Goal: Transaction & Acquisition: Purchase product/service

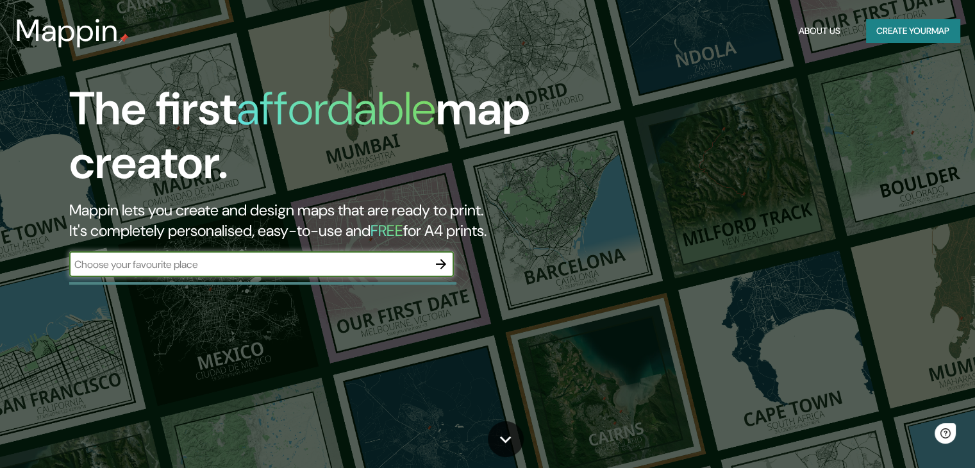
click at [146, 265] on input "text" at bounding box center [248, 264] width 359 height 15
type input "[GEOGRAPHIC_DATA]"
click at [436, 261] on icon "button" at bounding box center [440, 263] width 15 height 15
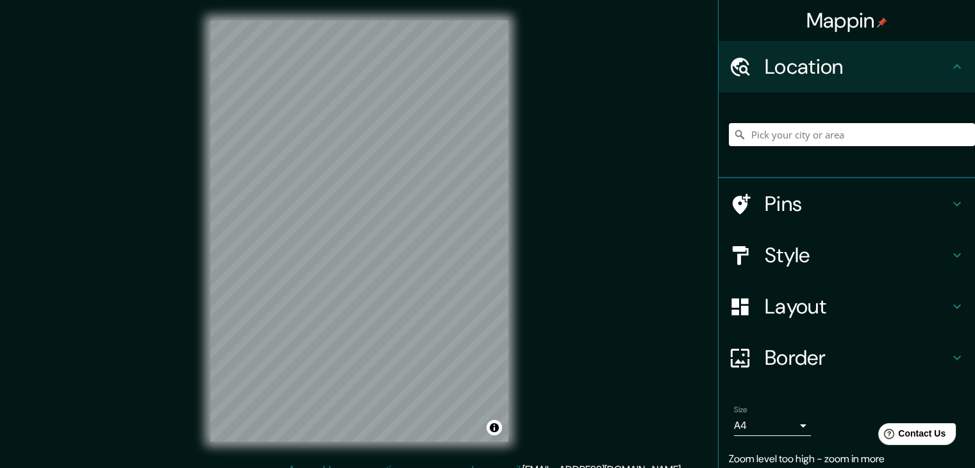
click at [781, 134] on input "Pick your city or area" at bounding box center [852, 134] width 246 height 23
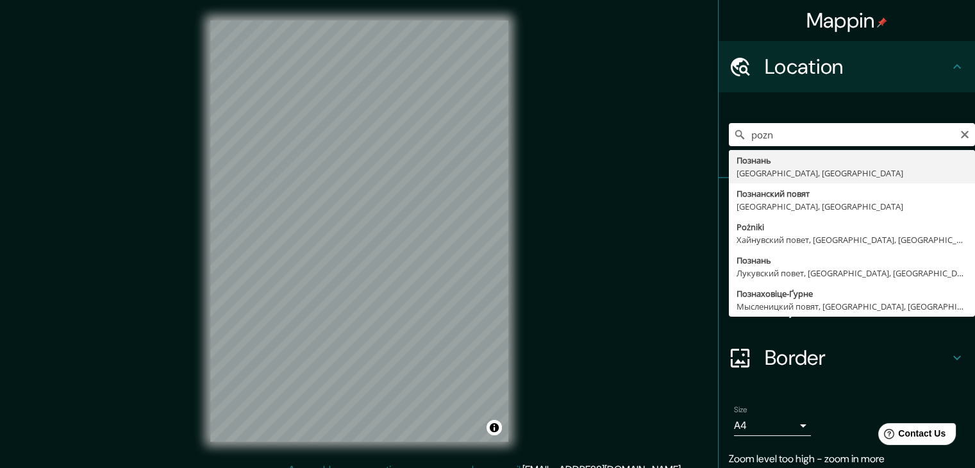
type input "Познань, [GEOGRAPHIC_DATA], [GEOGRAPHIC_DATA]"
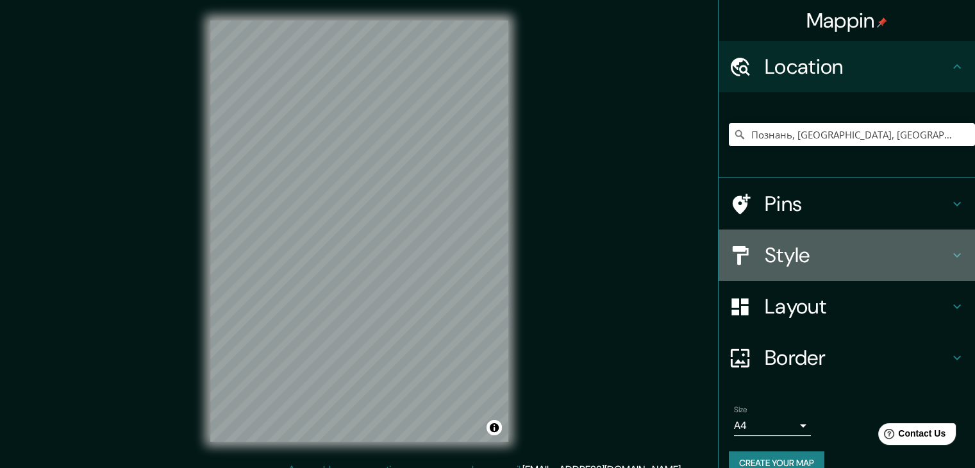
click at [913, 251] on h4 "Style" at bounding box center [856, 255] width 185 height 26
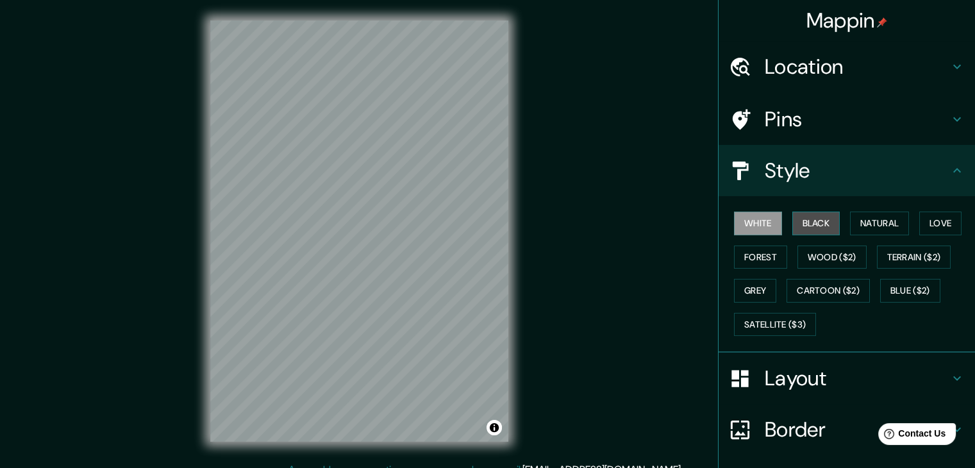
click at [825, 230] on button "Black" at bounding box center [816, 223] width 48 height 24
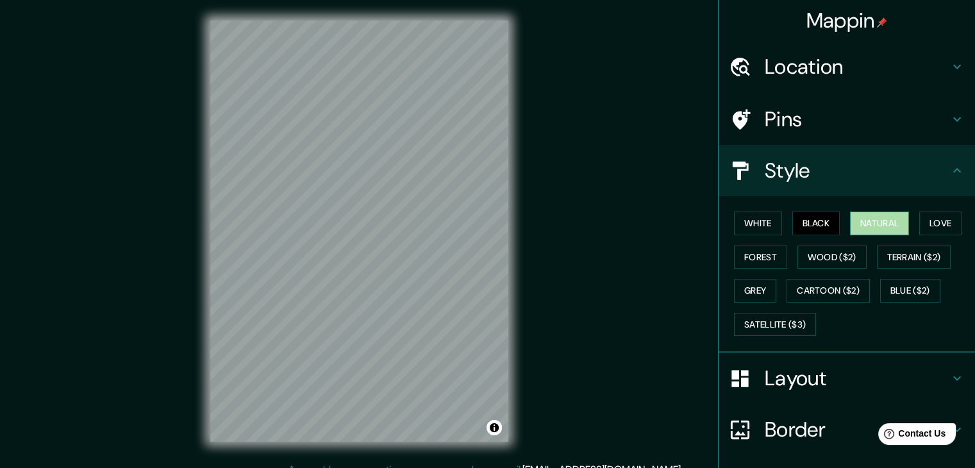
click at [871, 228] on button "Natural" at bounding box center [879, 223] width 59 height 24
click at [946, 226] on button "Love" at bounding box center [940, 223] width 42 height 24
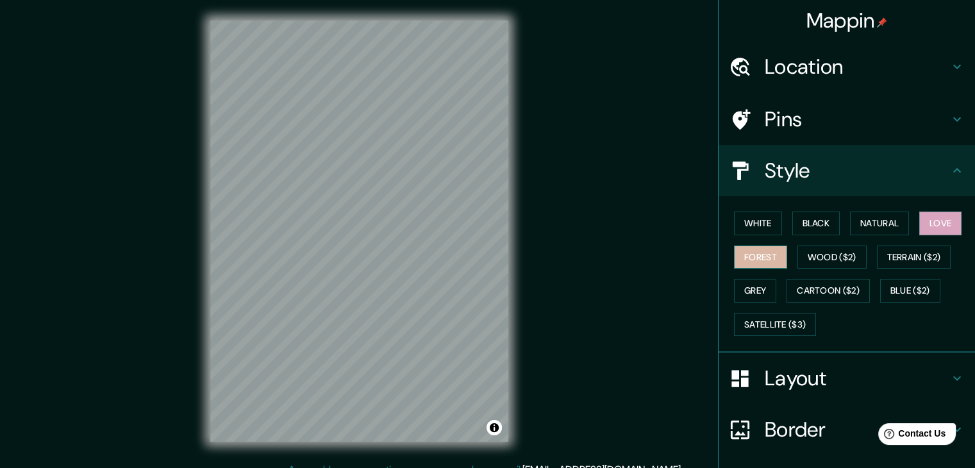
click at [752, 258] on button "Forest" at bounding box center [760, 257] width 53 height 24
click at [830, 258] on button "Wood ($2)" at bounding box center [831, 257] width 69 height 24
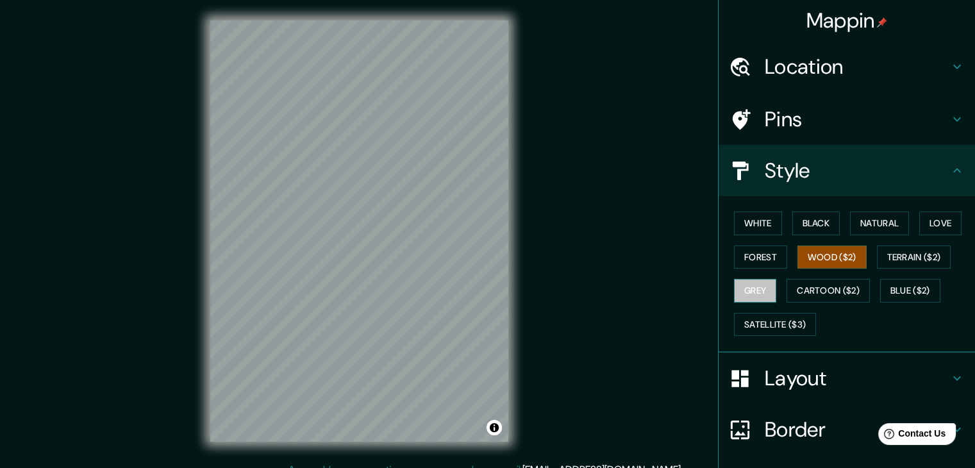
click at [748, 290] on button "Grey" at bounding box center [755, 291] width 42 height 24
click at [823, 290] on button "Cartoon ($2)" at bounding box center [827, 291] width 83 height 24
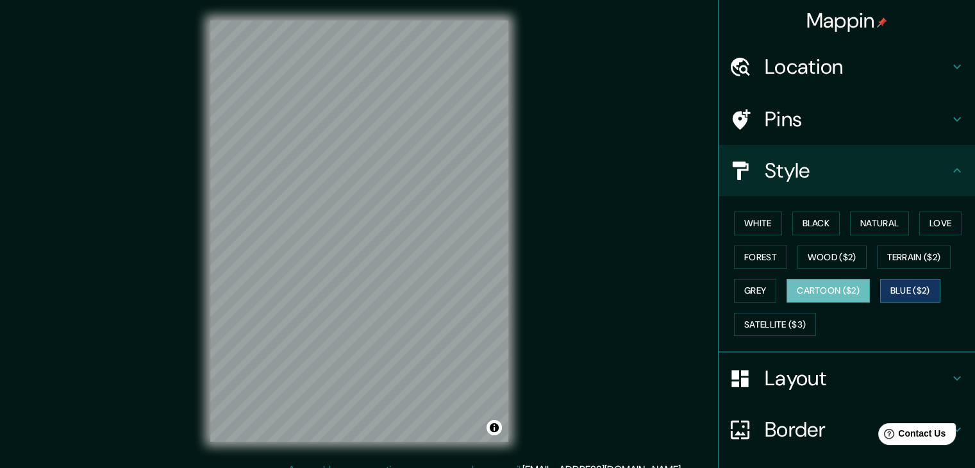
click at [921, 293] on button "Blue ($2)" at bounding box center [910, 291] width 60 height 24
click at [769, 318] on button "Satellite ($3)" at bounding box center [775, 325] width 82 height 24
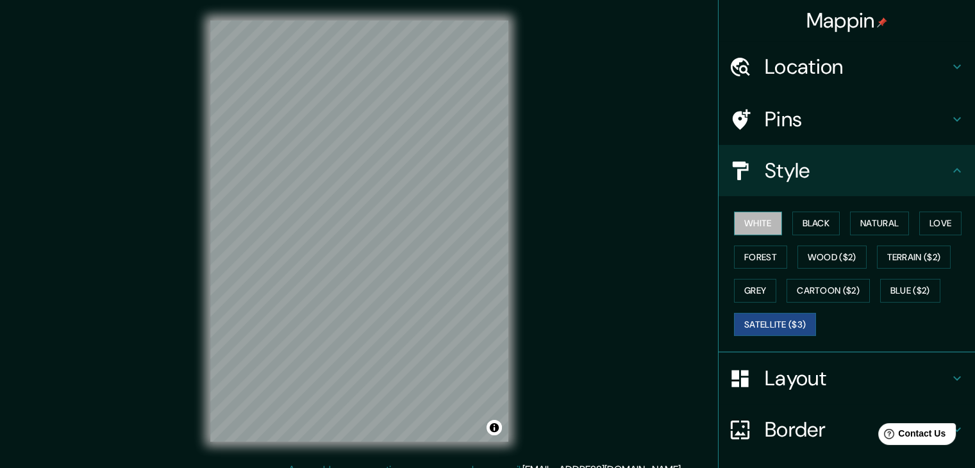
click at [756, 224] on button "White" at bounding box center [758, 223] width 48 height 24
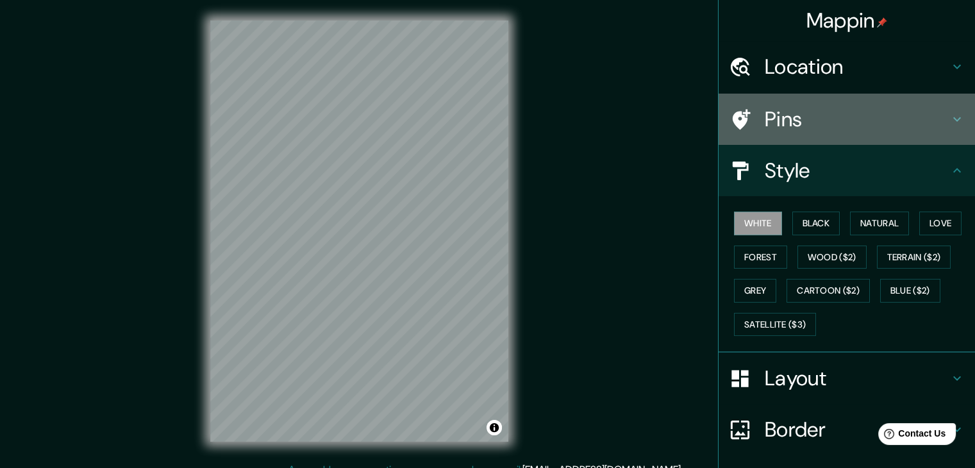
click at [781, 122] on h4 "Pins" at bounding box center [856, 119] width 185 height 26
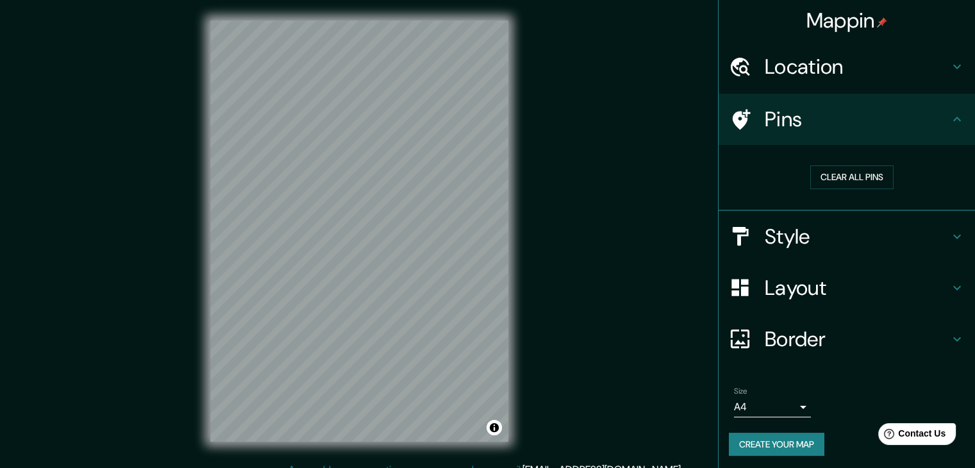
click at [801, 122] on h4 "Pins" at bounding box center [856, 119] width 185 height 26
click at [806, 289] on h4 "Layout" at bounding box center [856, 288] width 185 height 26
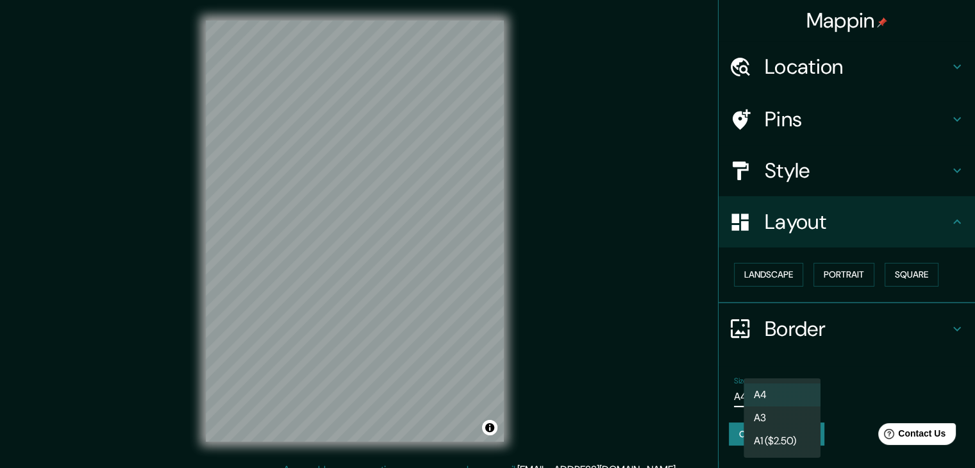
click at [788, 395] on body "Mappin Location [GEOGRAPHIC_DATA], [GEOGRAPHIC_DATA], [GEOGRAPHIC_DATA] Pins St…" at bounding box center [487, 234] width 975 height 468
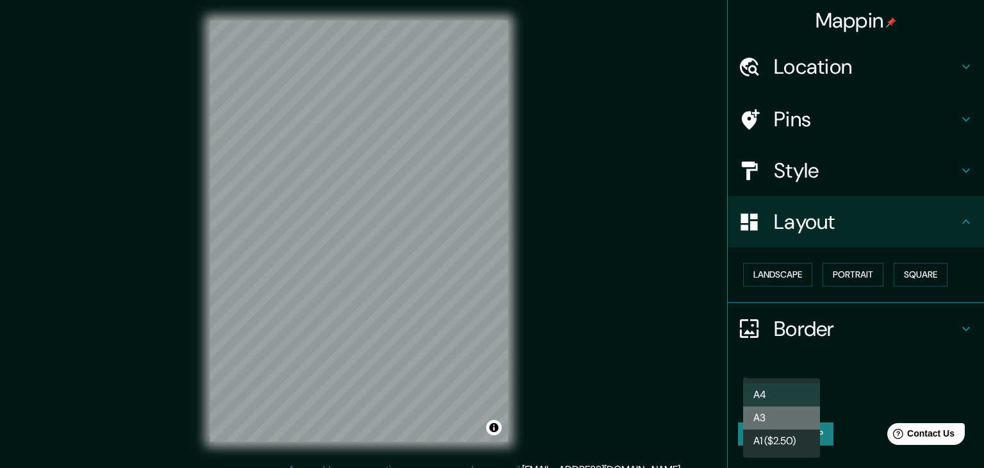
click at [794, 415] on li "A3" at bounding box center [781, 417] width 77 height 23
type input "a4"
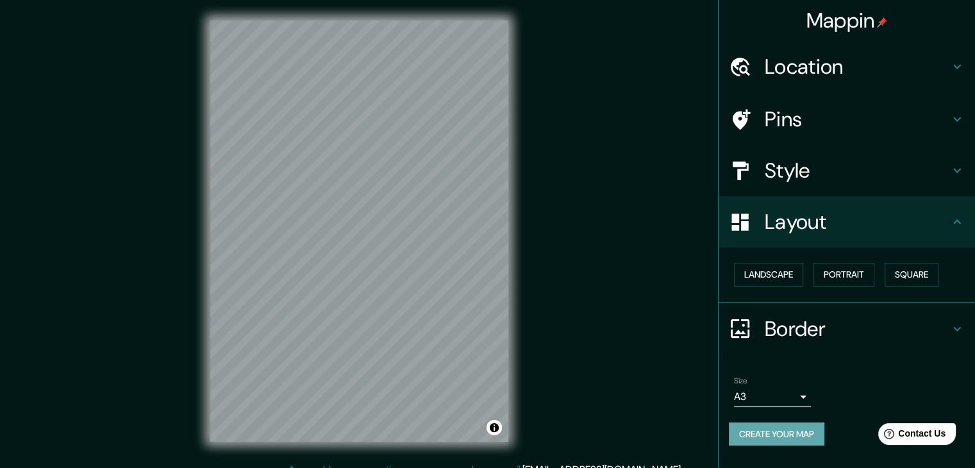
click at [807, 430] on button "Create your map" at bounding box center [776, 434] width 95 height 24
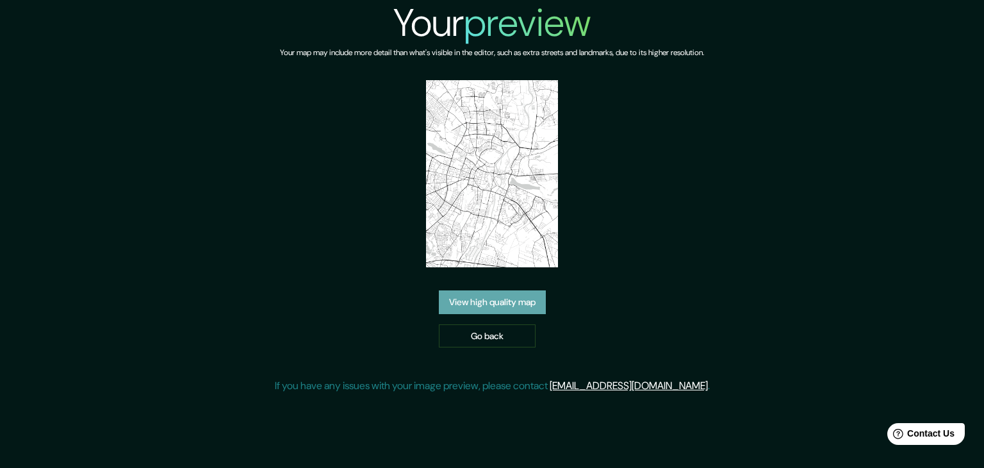
click at [523, 297] on link "View high quality map" at bounding box center [492, 302] width 107 height 24
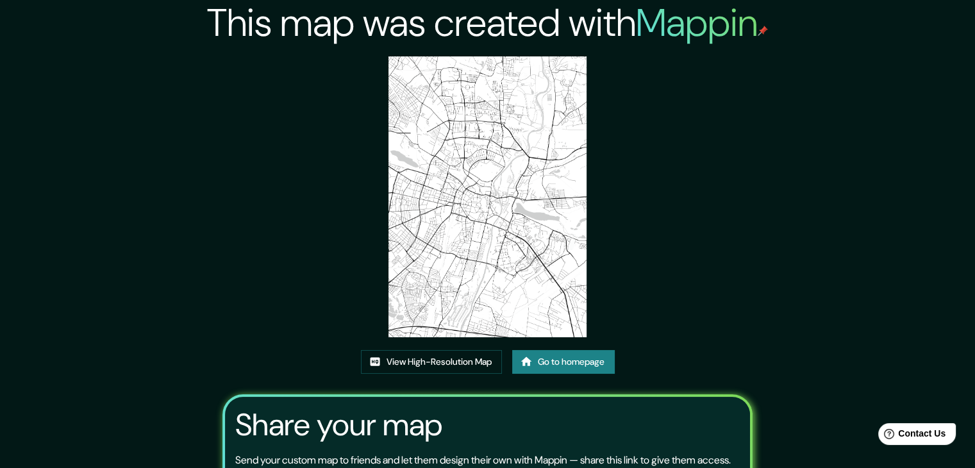
scroll to position [133, 0]
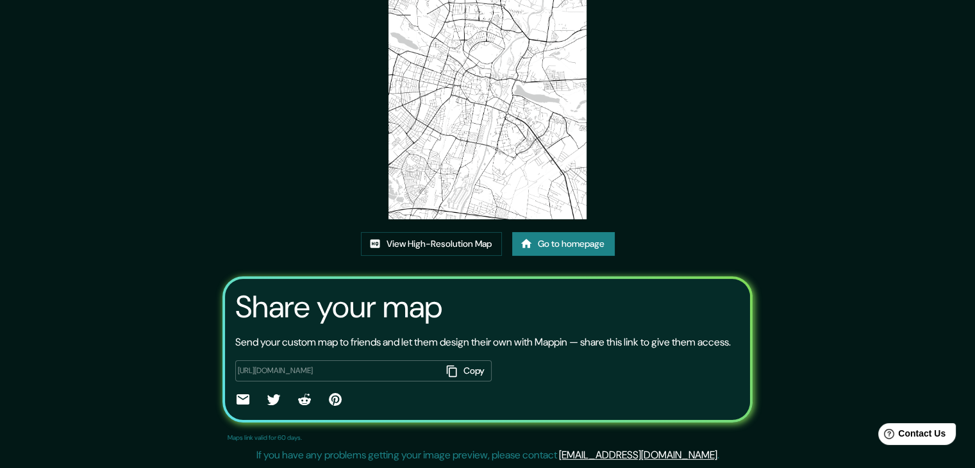
click at [470, 372] on button "Copy" at bounding box center [467, 370] width 50 height 21
